Goal: Task Accomplishment & Management: Manage account settings

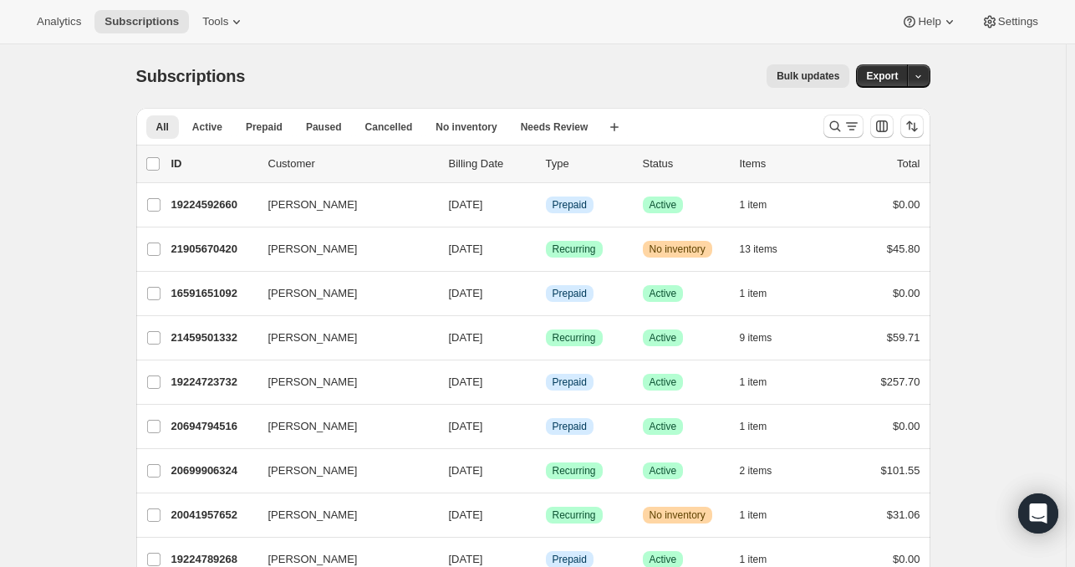
click at [196, 43] on div "Analytics Subscriptions Tools Help Settings" at bounding box center [537, 22] width 1075 height 44
click at [207, 38] on div "Analytics Subscriptions Tools Help Settings" at bounding box center [537, 22] width 1075 height 44
click at [211, 31] on button "Tools" at bounding box center [223, 21] width 63 height 23
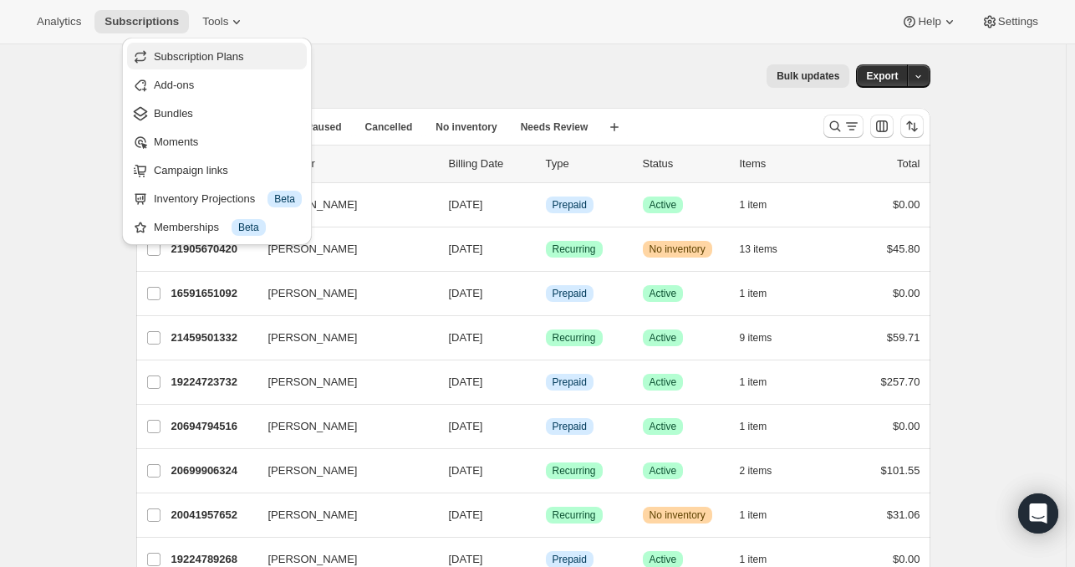
click at [222, 59] on span "Subscription Plans" at bounding box center [199, 56] width 90 height 13
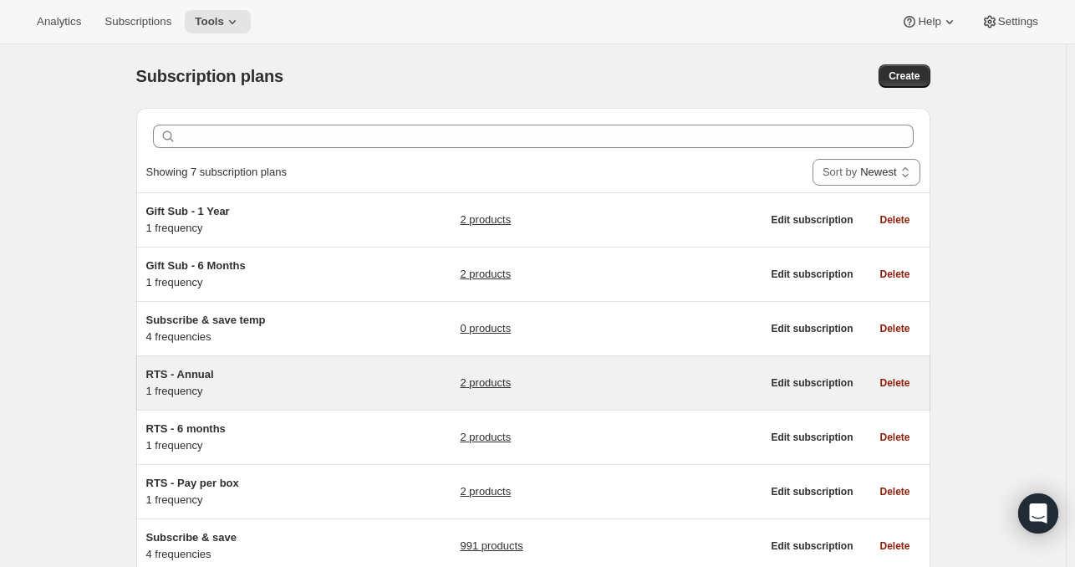
scroll to position [117, 0]
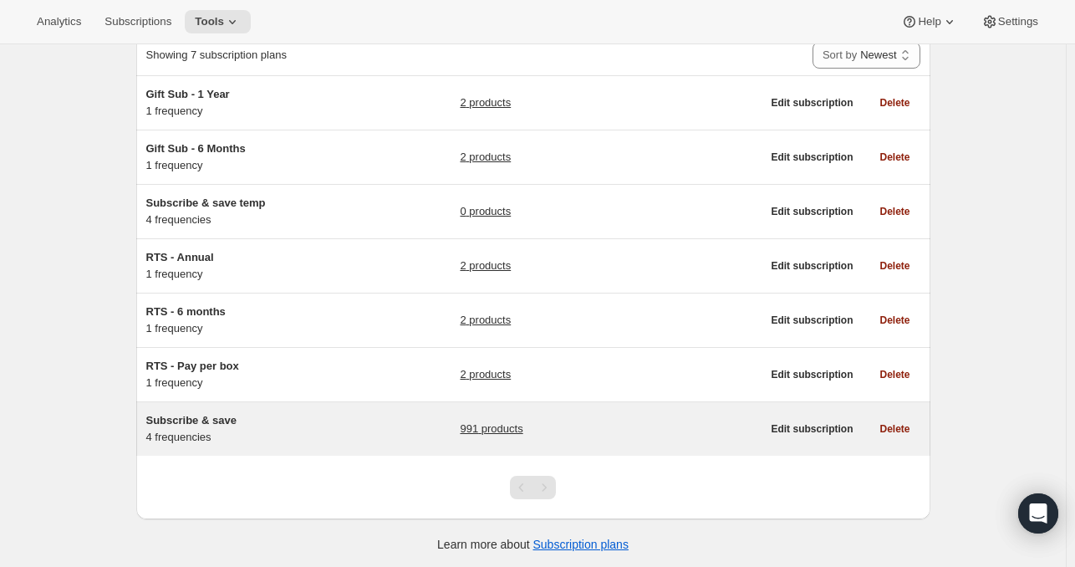
click at [513, 430] on link "991 products" at bounding box center [491, 429] width 63 height 17
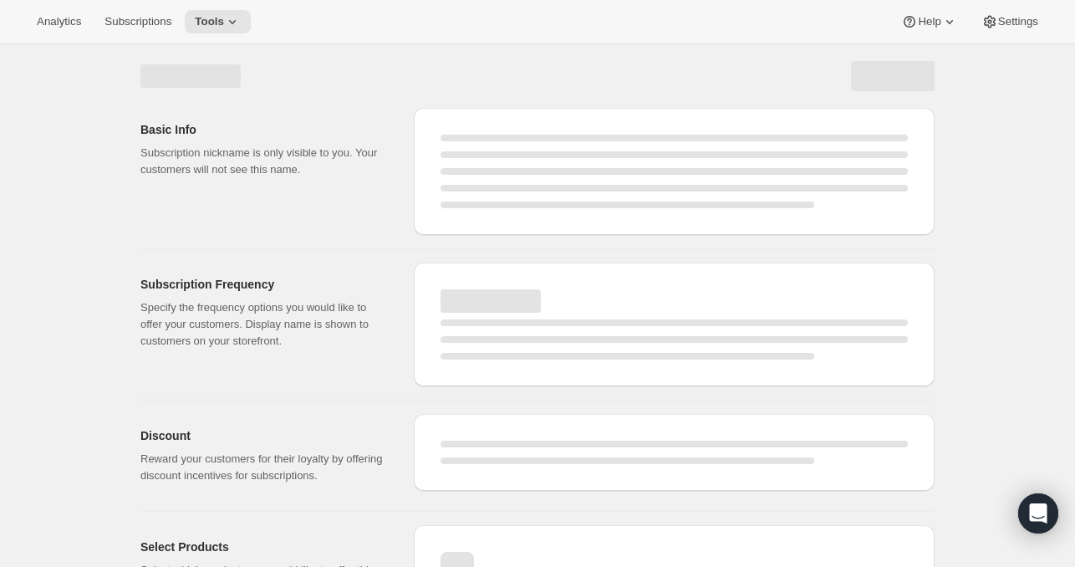
select select "WEEK"
select select "MONTH"
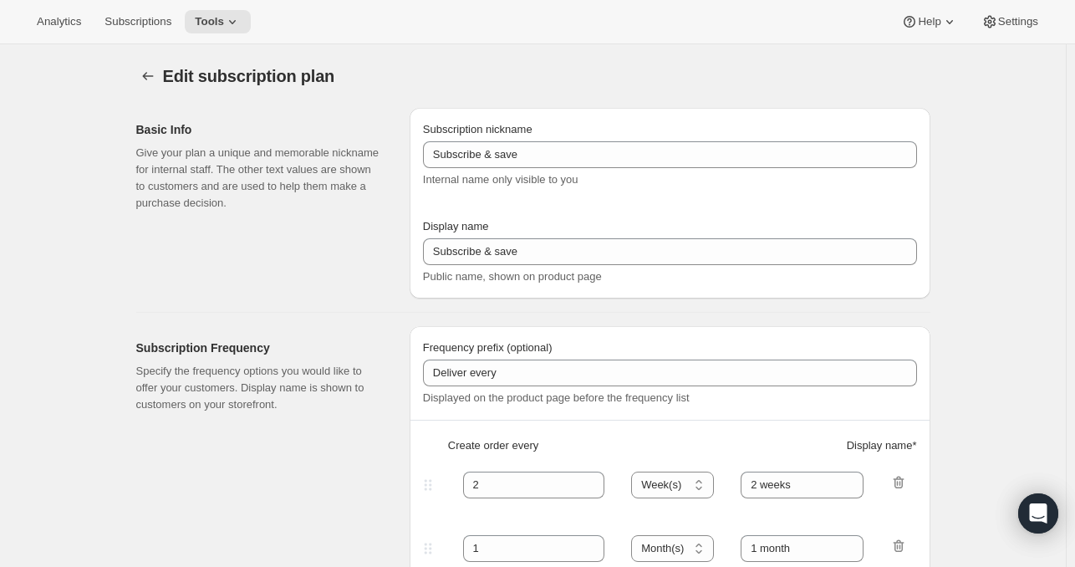
type input "Autoship and save"
type input "Deliver every:"
type input "1"
type input "1 week"
type input "2"
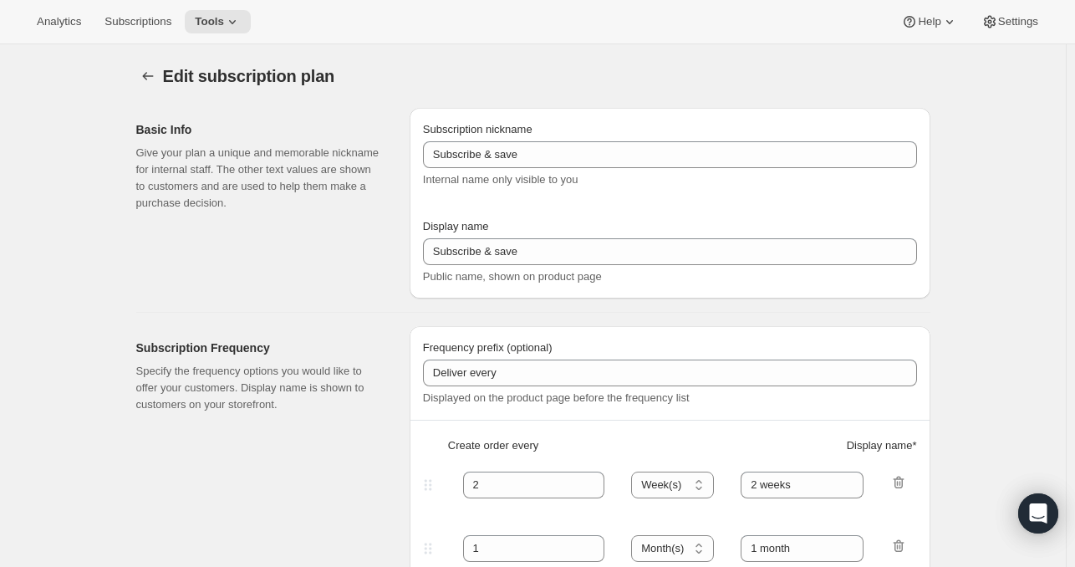
select select "WEEK"
type input "2 weeks"
type input "Put your fuel on autoship and save 20% on your first order and 5% on all future…"
select select "MONTH"
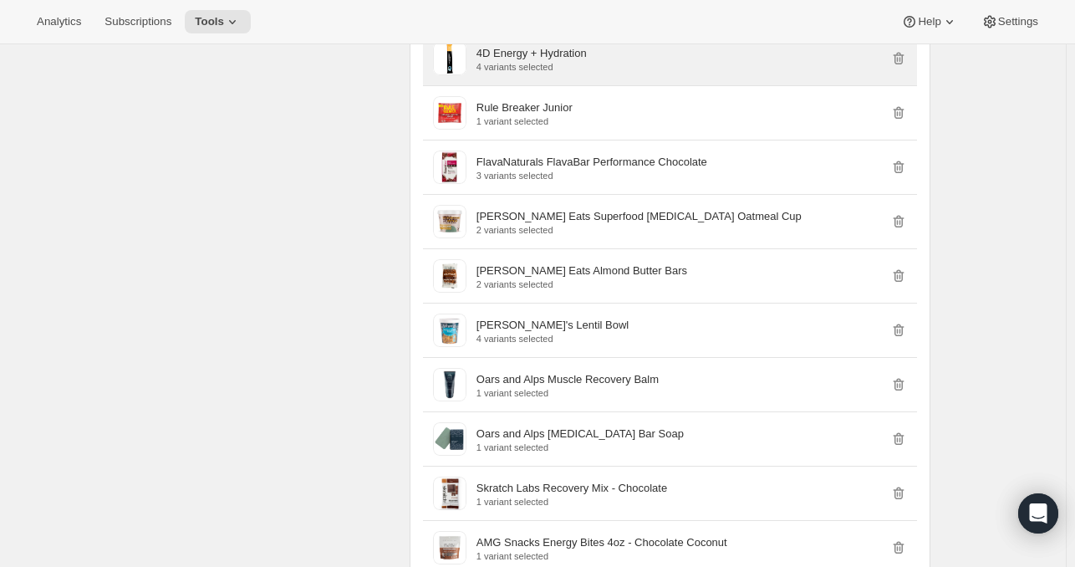
scroll to position [4716, 0]
